Goal: Check status

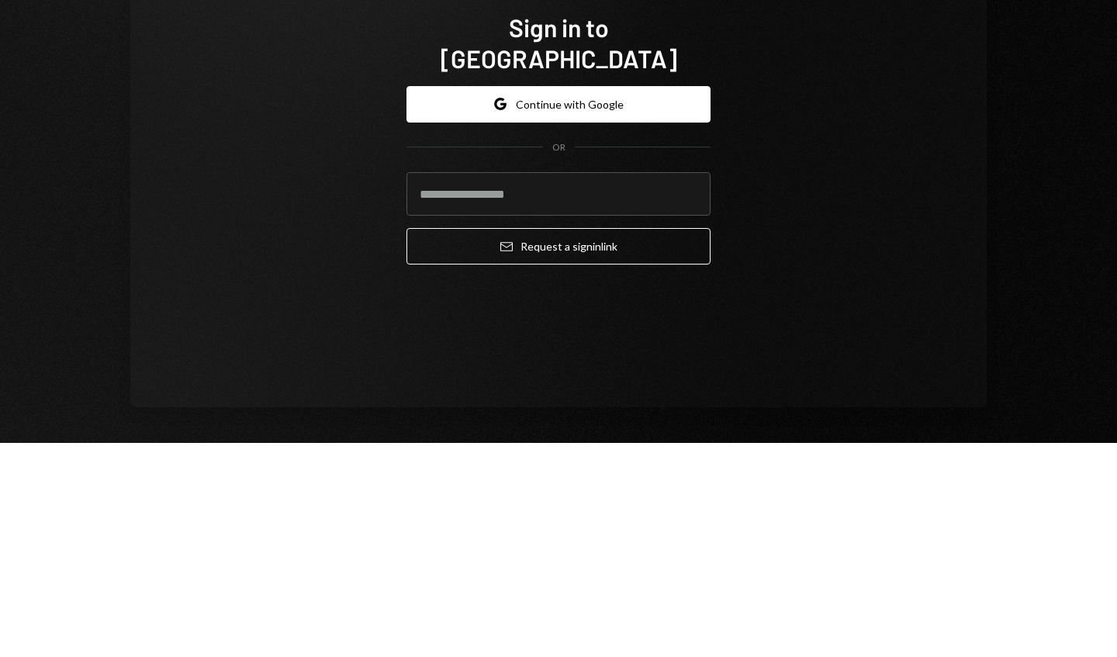
click at [681, 387] on input "email" at bounding box center [558, 407] width 304 height 43
type input "**********"
click at [570, 448] on button "Email Request a sign in link" at bounding box center [558, 460] width 304 height 36
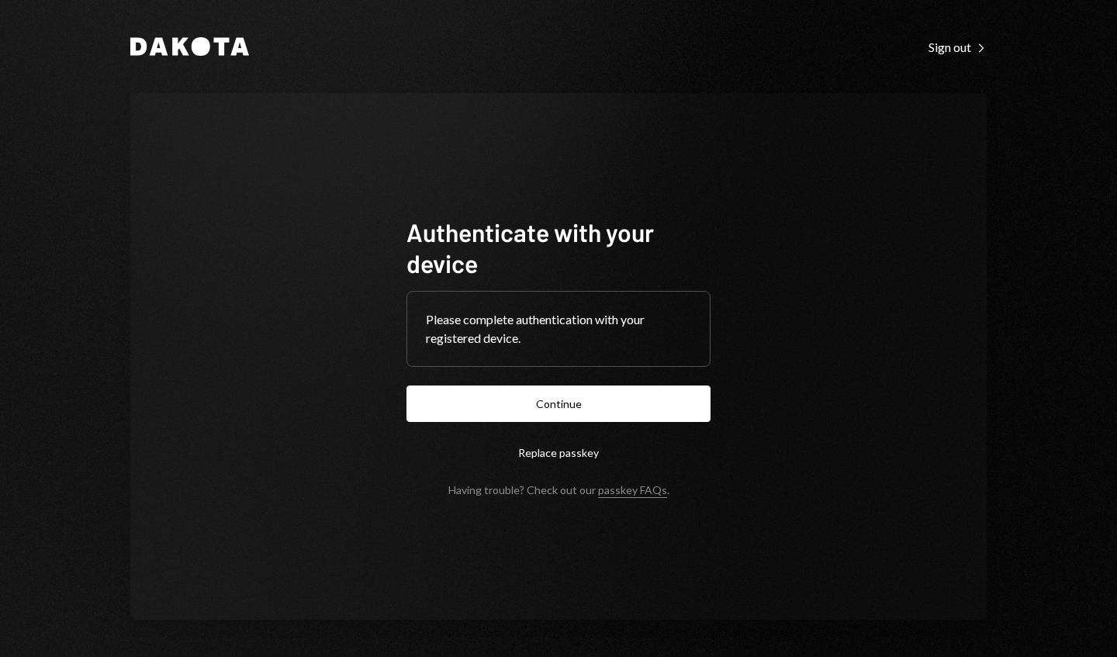
click at [674, 410] on button "Continue" at bounding box center [558, 404] width 304 height 36
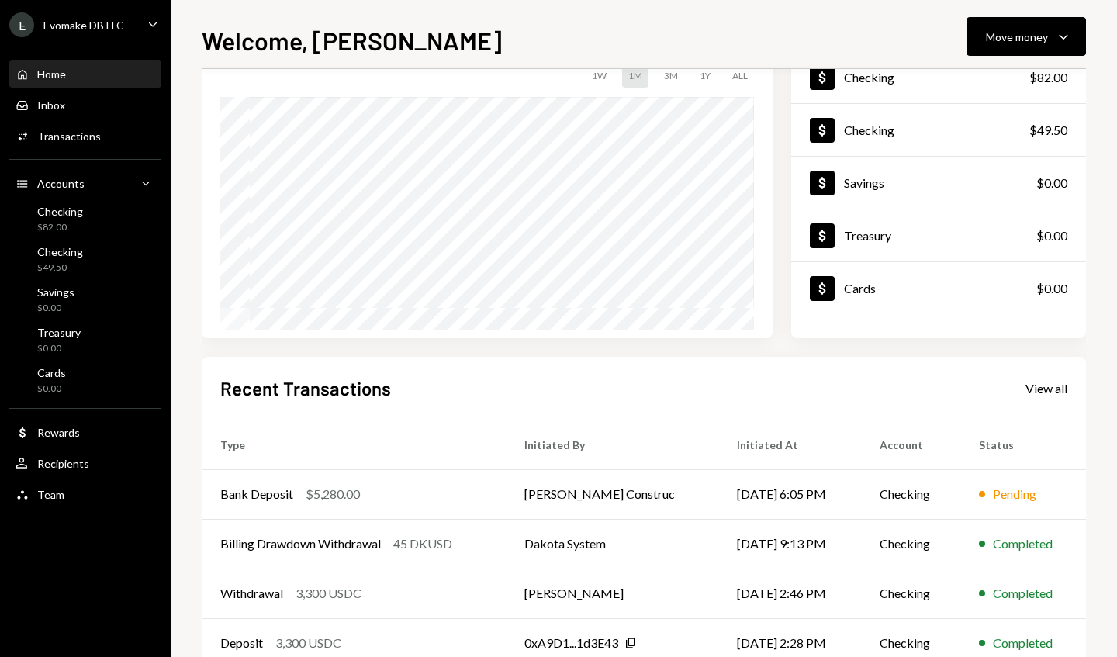
scroll to position [116, 0]
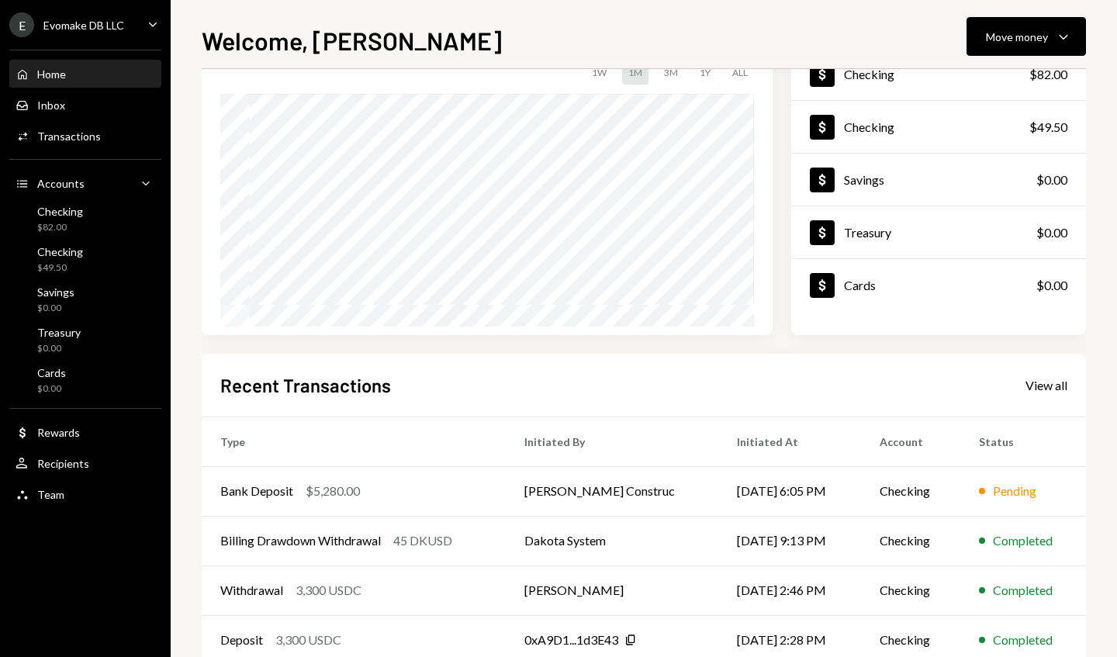
click at [979, 486] on div "Pending" at bounding box center [1023, 491] width 88 height 19
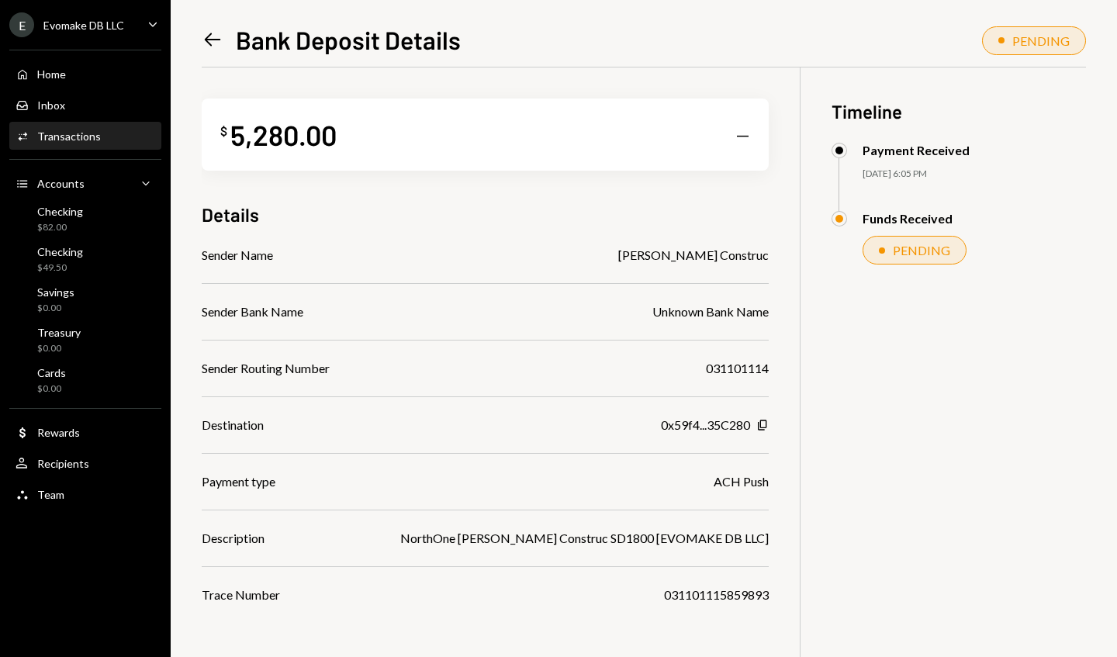
click at [1088, 271] on div "Left Arrow Bank Deposit Details PENDING $ 5,280.00 — Details Sender Name [PERSO…" at bounding box center [644, 328] width 946 height 657
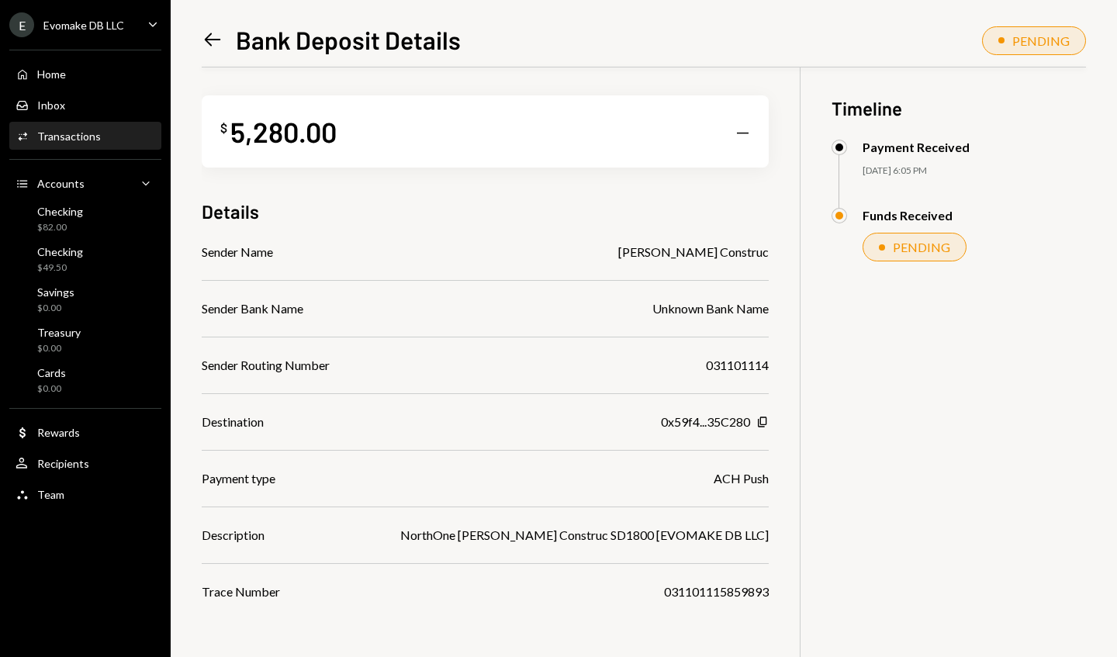
click at [125, 77] on div "Home Home" at bounding box center [86, 74] width 140 height 14
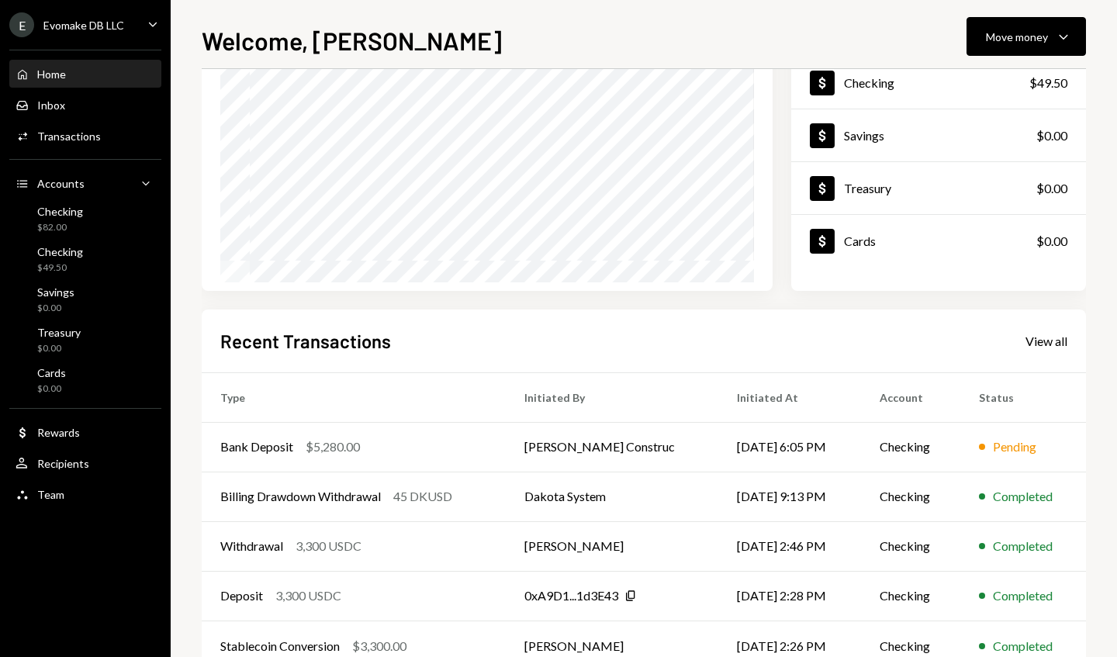
scroll to position [204, 0]
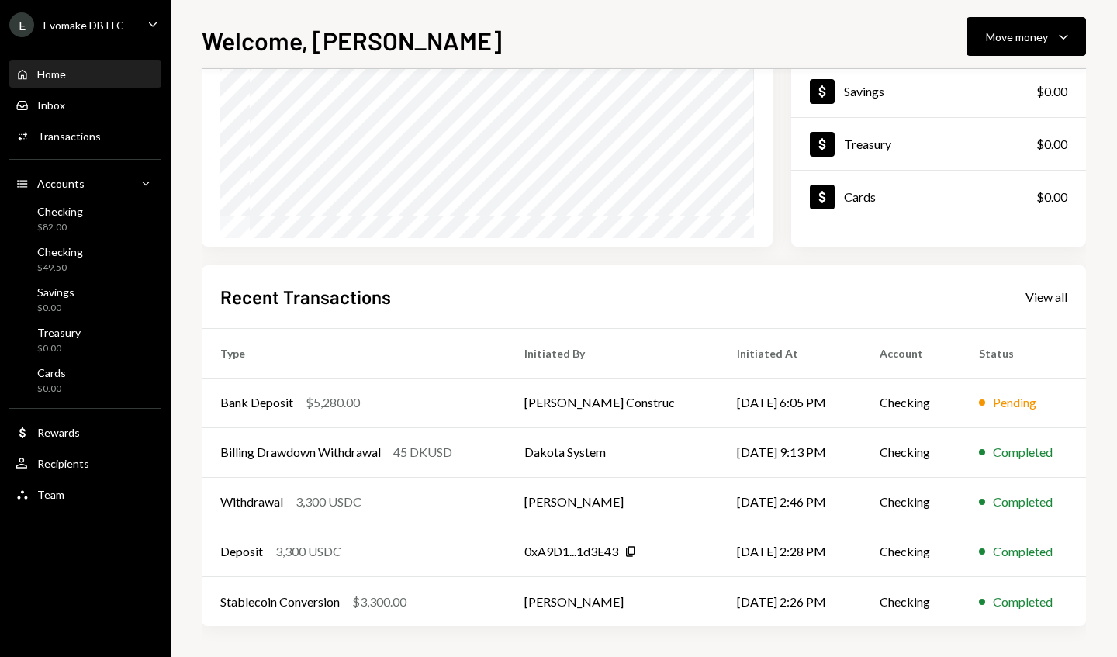
click at [1037, 300] on div "View all" at bounding box center [1047, 297] width 42 height 16
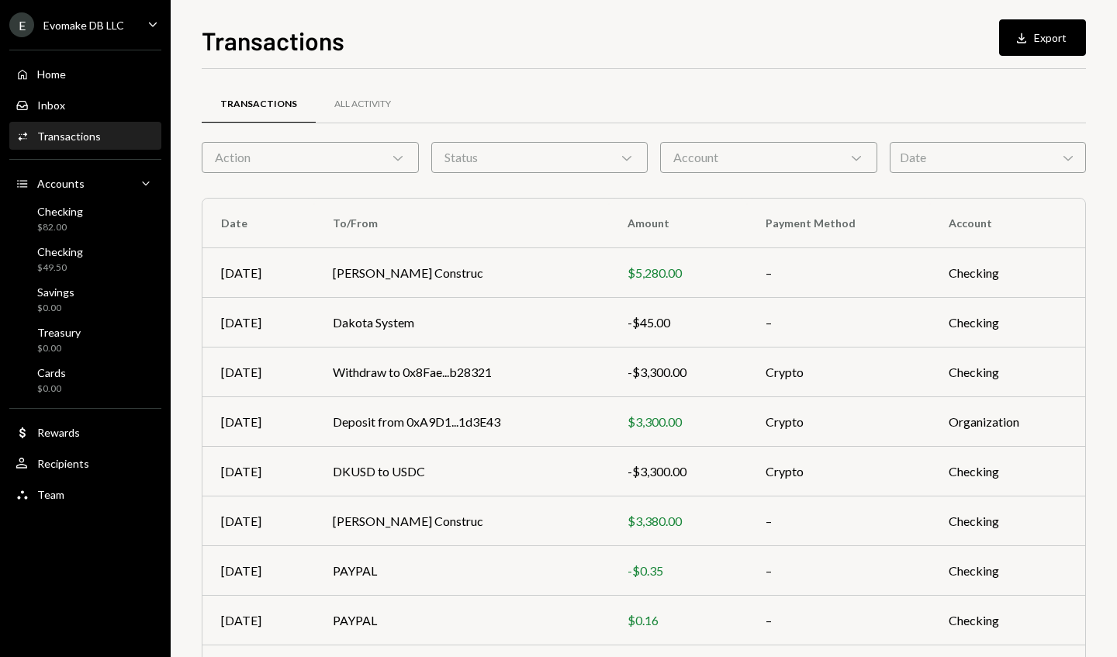
click at [379, 108] on div "All Activity" at bounding box center [362, 104] width 57 height 13
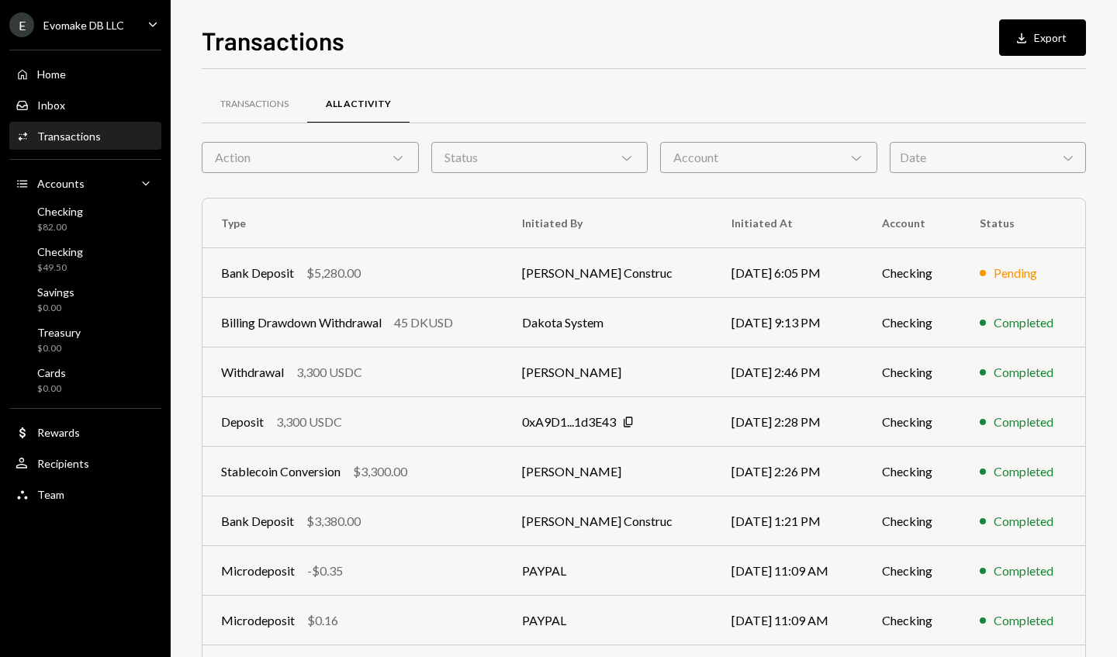
click at [392, 154] on icon "Chevron Down" at bounding box center [398, 158] width 16 height 16
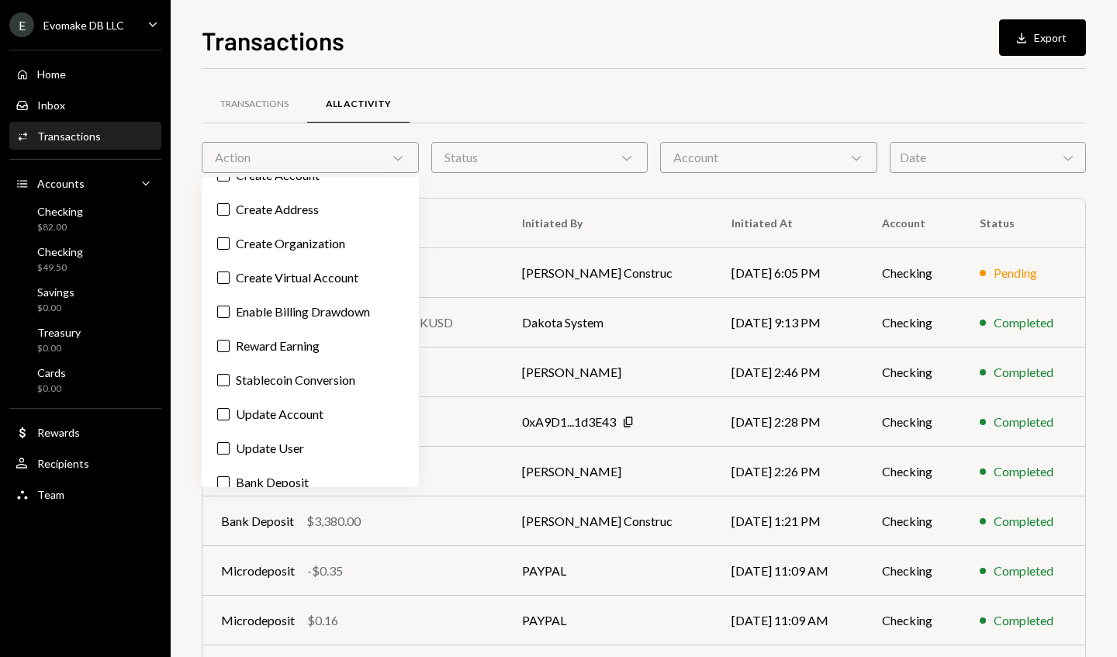
scroll to position [192, 0]
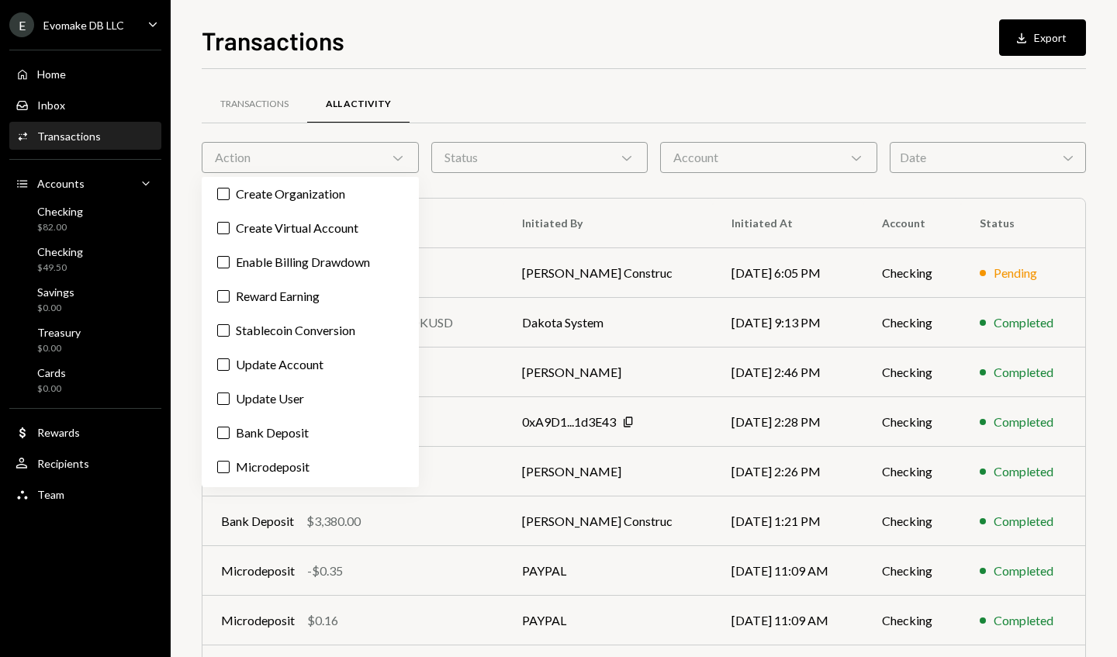
click at [306, 432] on label "Bank Deposit" at bounding box center [310, 433] width 205 height 28
click at [230, 432] on button "Bank Deposit" at bounding box center [223, 433] width 12 height 12
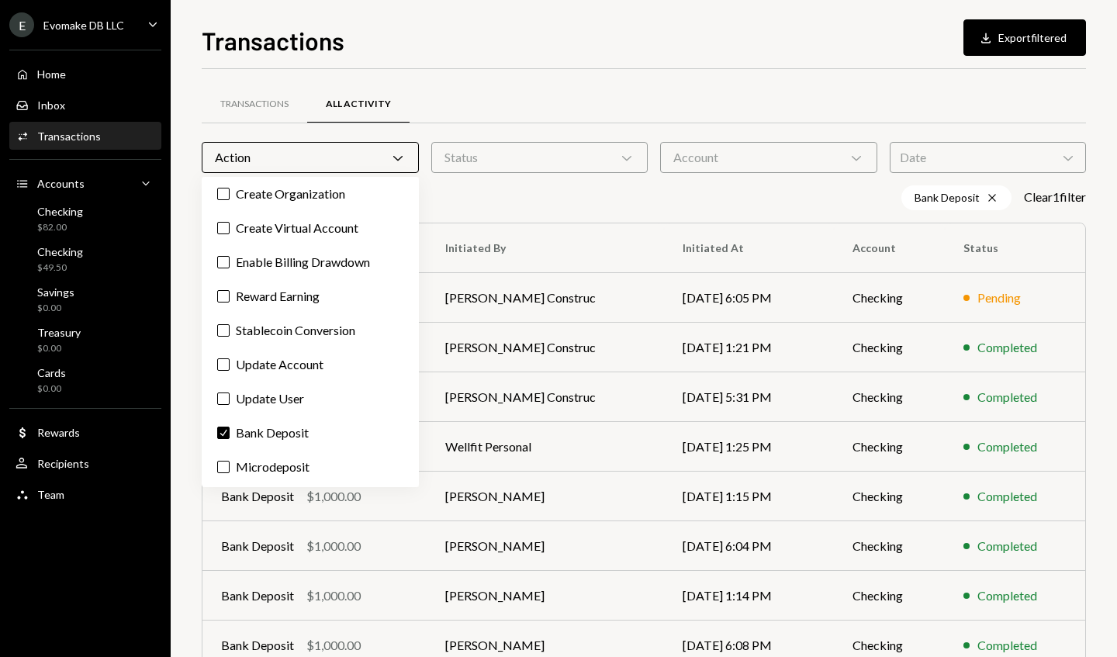
click at [704, 79] on div "Transactions All Activity Action Chevron Down Status Chevron Down Account Chevr…" at bounding box center [644, 452] width 884 height 766
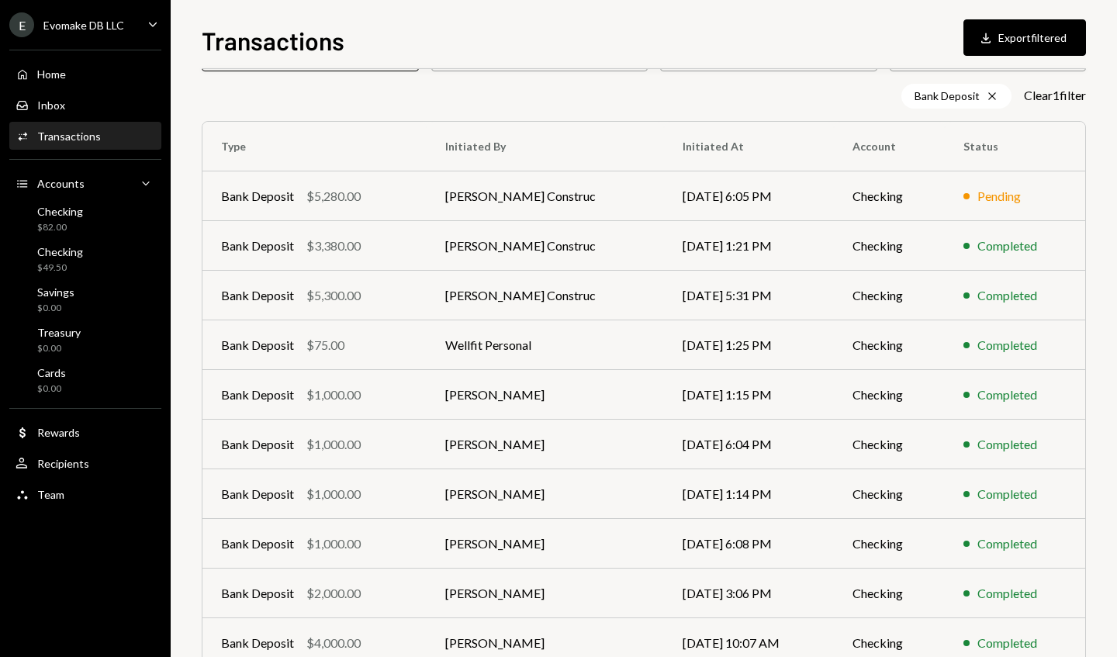
scroll to position [178, 0]
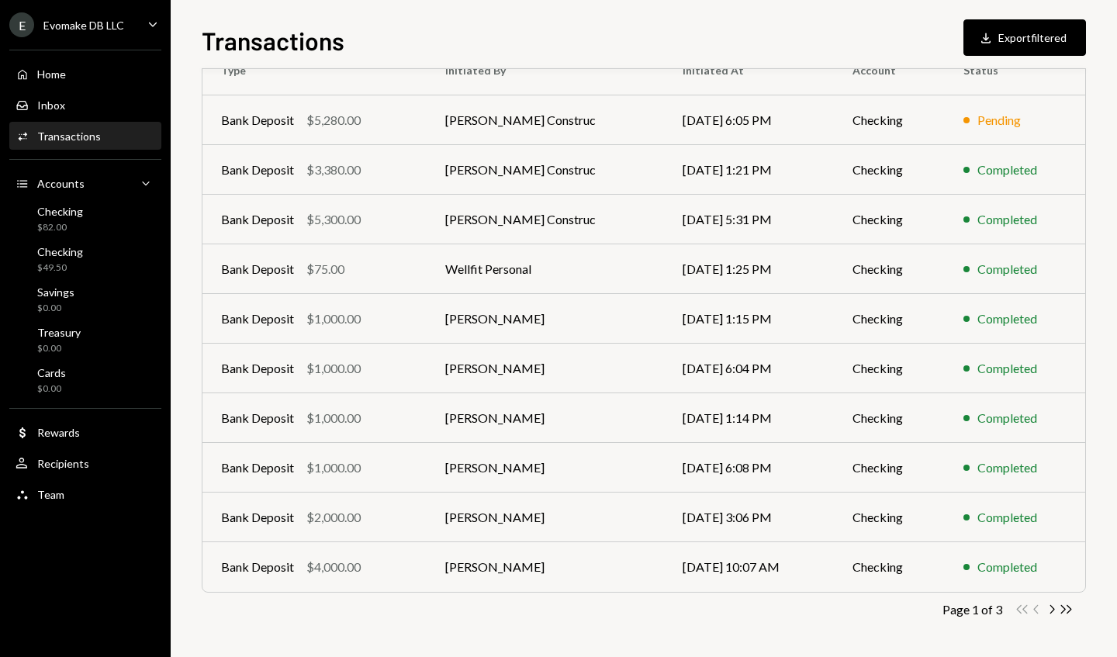
click at [885, 570] on td "Checking" at bounding box center [889, 567] width 111 height 50
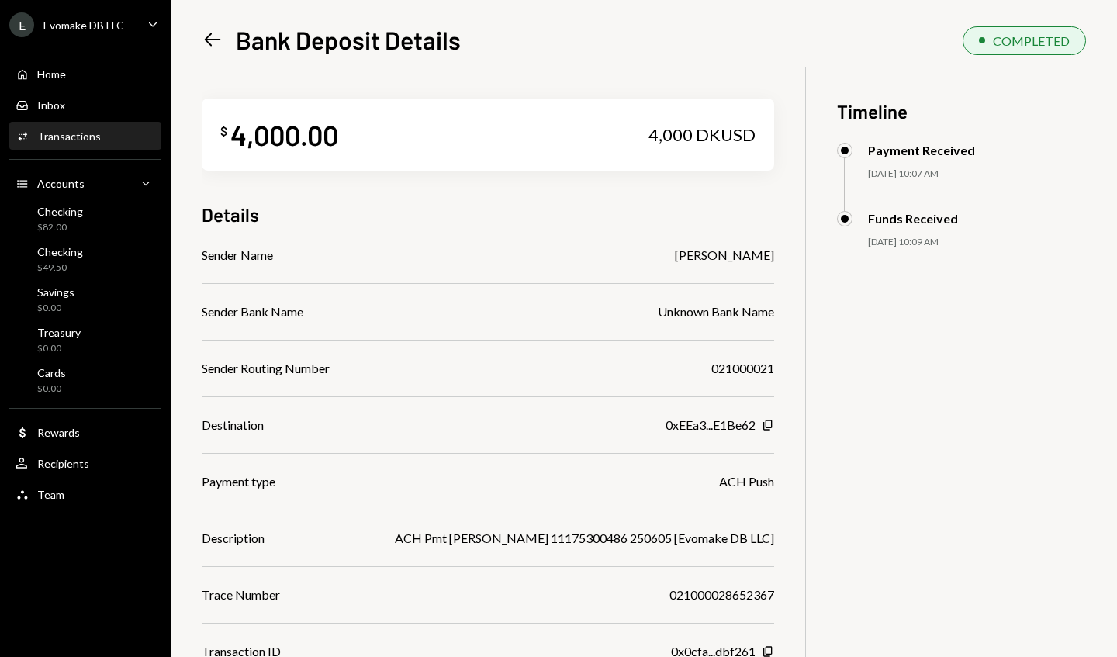
click at [109, 76] on div "Home Home" at bounding box center [86, 74] width 140 height 14
